Goal: Transaction & Acquisition: Purchase product/service

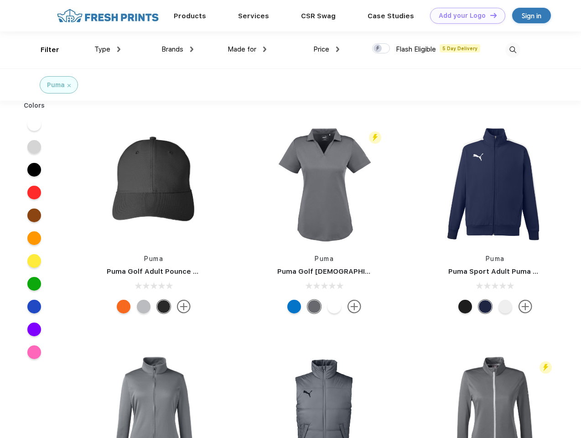
click at [464, 16] on link "Add your Logo Design Tool" at bounding box center [467, 16] width 75 height 16
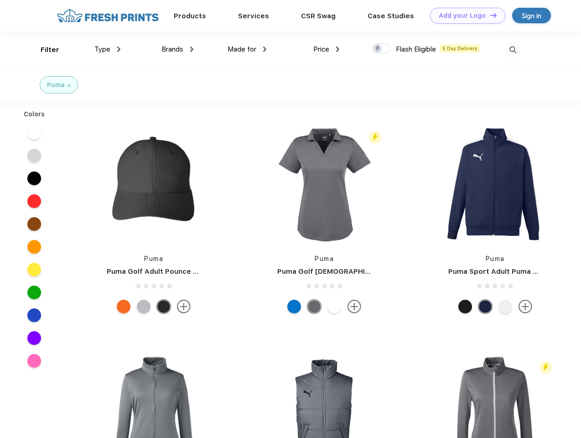
click at [0, 0] on div "Design Tool" at bounding box center [0, 0] width 0 height 0
click at [490, 15] on link "Add your Logo Design Tool" at bounding box center [467, 16] width 75 height 16
click at [44, 50] on div "Filter" at bounding box center [50, 50] width 19 height 10
click at [108, 49] on span "Type" at bounding box center [102, 49] width 16 height 8
click at [177, 49] on span "Brands" at bounding box center [173, 49] width 22 height 8
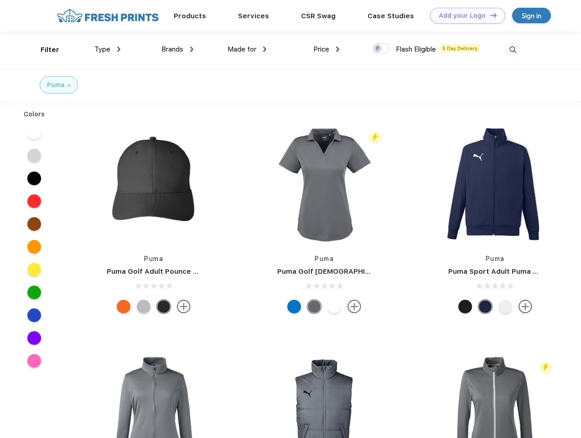
click at [247, 49] on span "Made for" at bounding box center [242, 49] width 29 height 8
click at [327, 49] on span "Price" at bounding box center [321, 49] width 16 height 8
click at [381, 49] on div at bounding box center [381, 48] width 18 height 10
click at [378, 49] on input "checkbox" at bounding box center [375, 46] width 6 height 6
click at [513, 50] on img at bounding box center [513, 49] width 15 height 15
